Goal: Information Seeking & Learning: Find specific fact

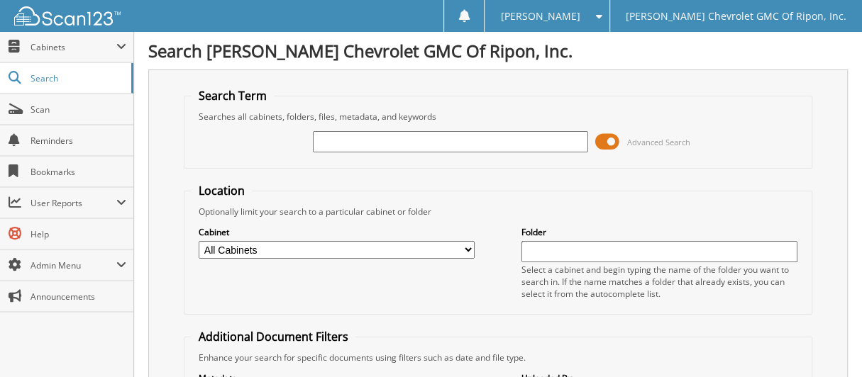
click at [464, 140] on input "text" at bounding box center [451, 141] width 276 height 21
type input "DEPOSIT [DATE]"
click at [607, 139] on span at bounding box center [607, 141] width 24 height 21
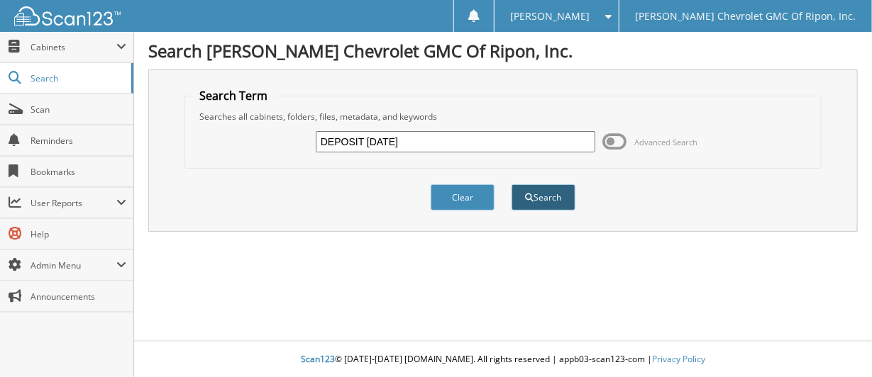
click at [559, 195] on button "Search" at bounding box center [544, 197] width 64 height 26
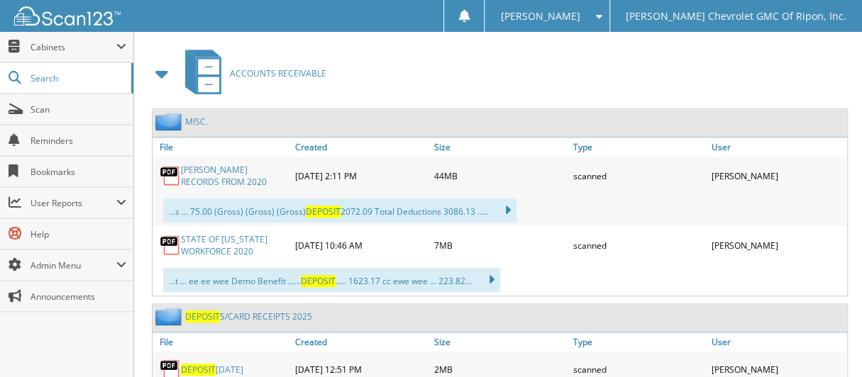
scroll to position [638, 0]
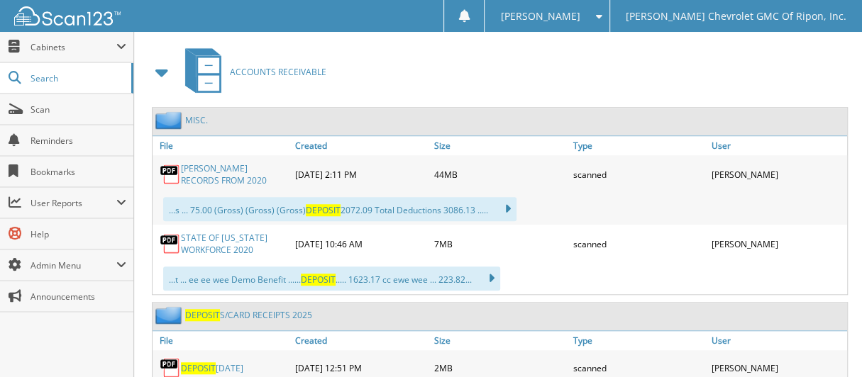
click at [241, 363] on link "DEPOSIT 09.08.2025" at bounding box center [212, 369] width 62 height 12
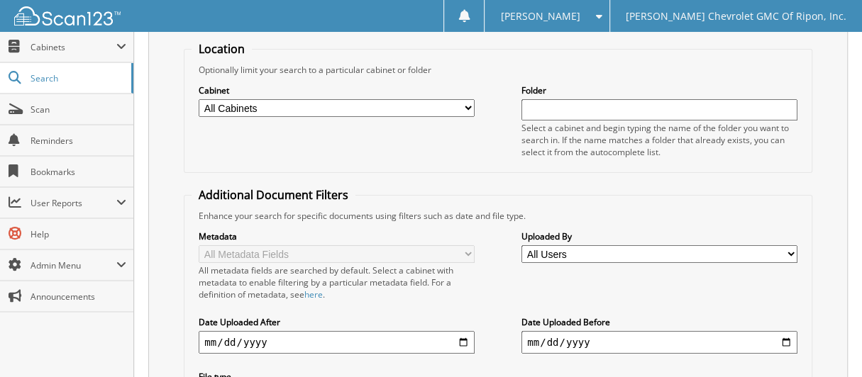
scroll to position [276, 0]
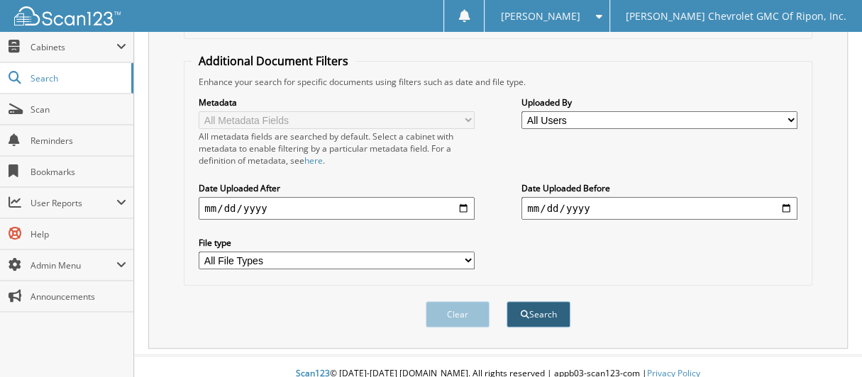
click at [560, 302] on button "Search" at bounding box center [539, 315] width 64 height 26
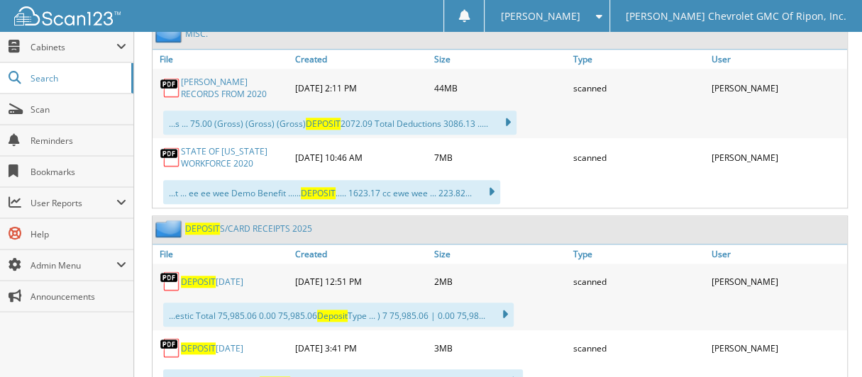
scroll to position [780, 0]
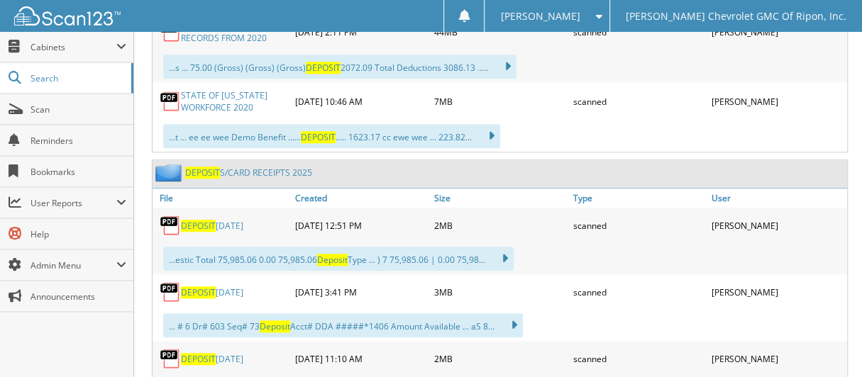
click at [286, 167] on link "DEPOSIT S/CARD RECEIPTS 2025" at bounding box center [248, 173] width 127 height 12
